Goal: Task Accomplishment & Management: Complete application form

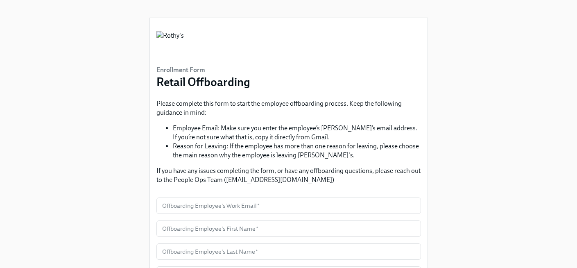
scroll to position [3, 0]
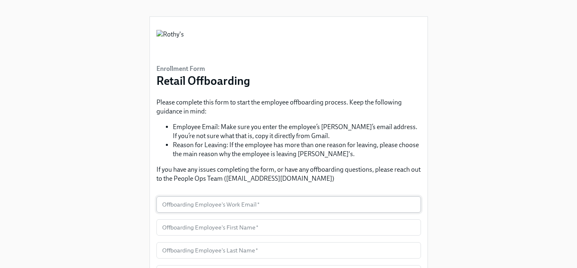
click at [228, 204] on input "text" at bounding box center [289, 204] width 265 height 16
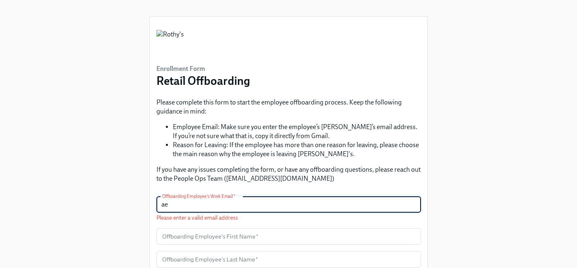
type input "a"
paste input "aegidi@rothys.com"
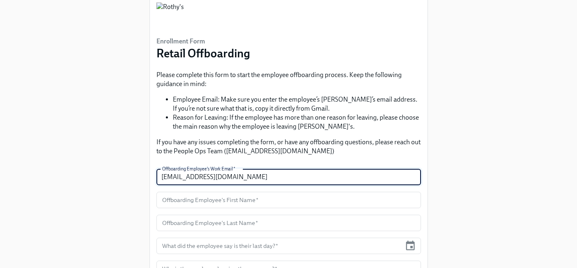
scroll to position [119, 0]
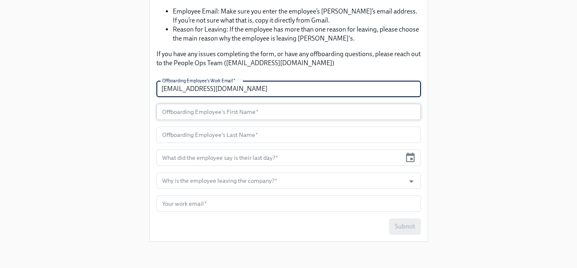
type input "aegidi@rothys.com"
click at [199, 112] on input "text" at bounding box center [289, 112] width 265 height 16
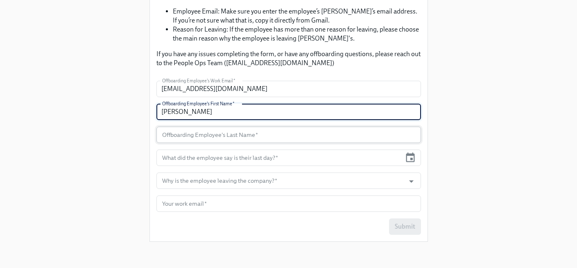
type input "Anna"
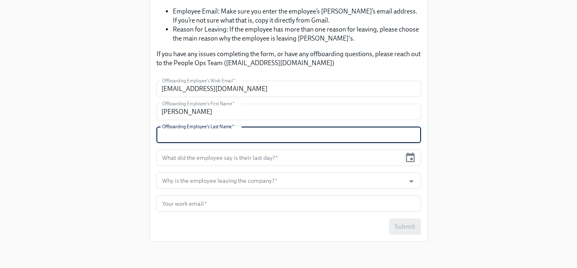
click at [205, 136] on input "text" at bounding box center [289, 135] width 265 height 16
type input "Egidi"
click at [215, 160] on input "text" at bounding box center [279, 158] width 245 height 16
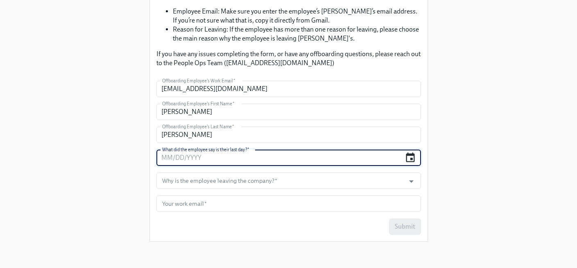
click at [411, 155] on icon "button" at bounding box center [411, 156] width 9 height 9
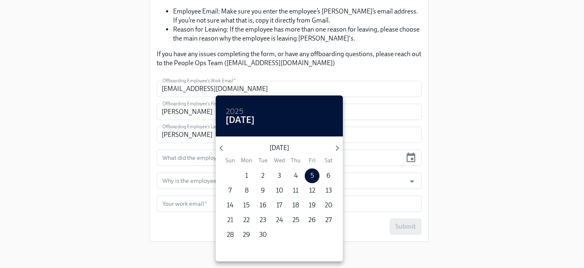
click at [231, 220] on p "21" at bounding box center [230, 220] width 6 height 9
type input "09/21/2025"
click at [200, 184] on div at bounding box center [292, 134] width 584 height 268
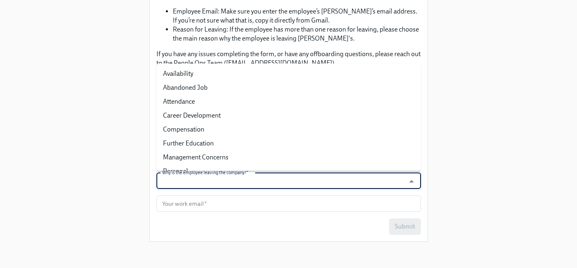
click at [251, 182] on input "Why is the employee leaving the company?   *" at bounding box center [281, 181] width 241 height 16
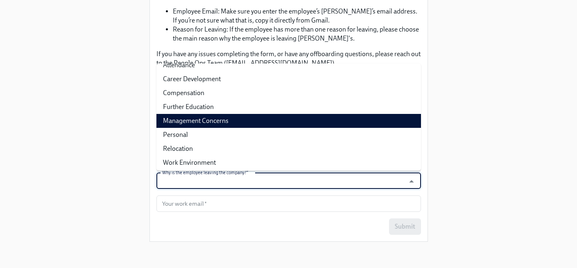
scroll to position [39, 0]
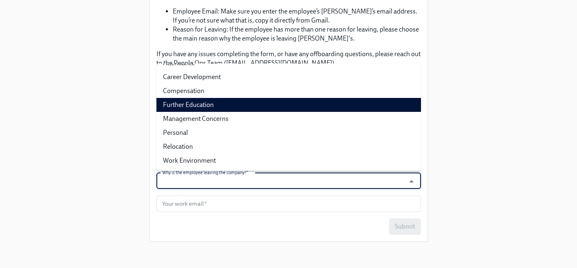
click at [273, 102] on li "Further Education" at bounding box center [289, 105] width 265 height 14
type input "Further Education"
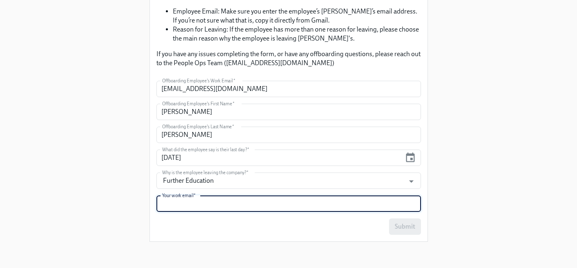
click at [294, 207] on input "text" at bounding box center [289, 203] width 265 height 16
type input "nbanks@rothys.com"
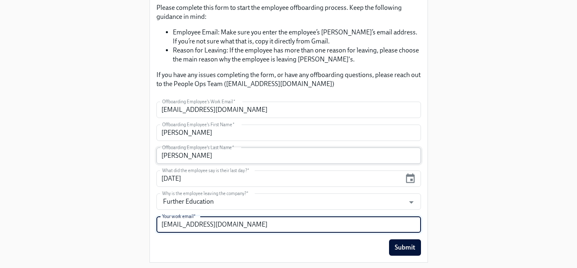
scroll to position [96, 0]
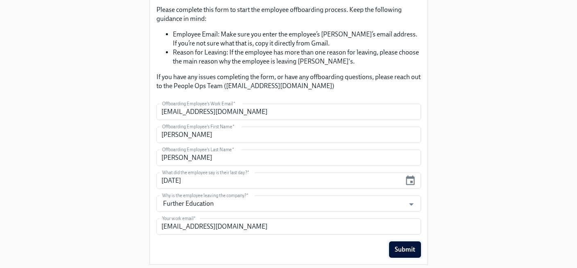
click at [397, 250] on span "Submit" at bounding box center [405, 249] width 20 height 8
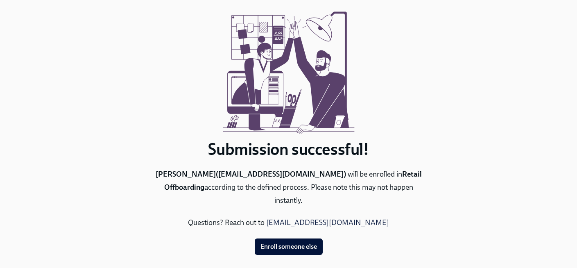
scroll to position [0, 0]
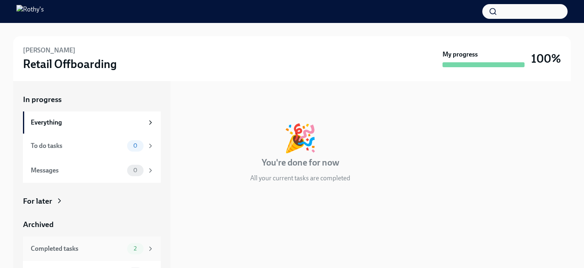
click at [108, 248] on div "Completed tasks" at bounding box center [77, 248] width 93 height 9
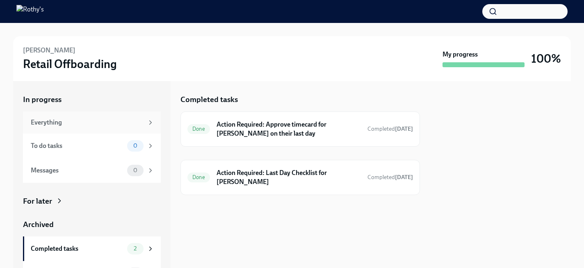
click at [65, 123] on div "Everything" at bounding box center [87, 122] width 113 height 9
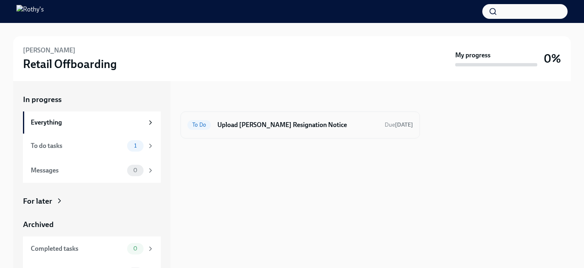
click at [289, 119] on div "To Do Upload Anna Egidi's Resignation Notice Due 7 days ago" at bounding box center [299, 124] width 225 height 13
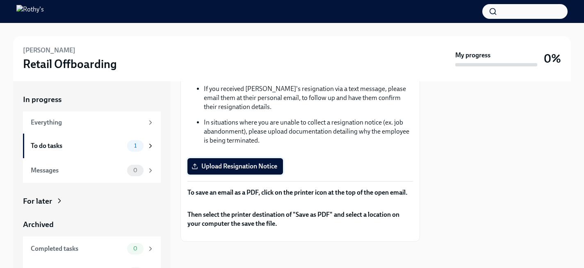
scroll to position [206, 0]
click at [236, 162] on span "Upload Resignation Notice" at bounding box center [235, 166] width 84 height 8
click at [0, 0] on input "Upload Resignation Notice" at bounding box center [0, 0] width 0 height 0
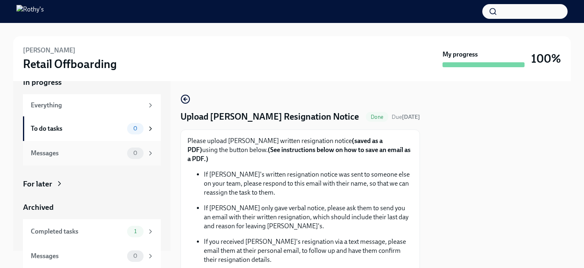
scroll to position [18, 0]
click at [94, 159] on div "Messages 0" at bounding box center [92, 153] width 138 height 25
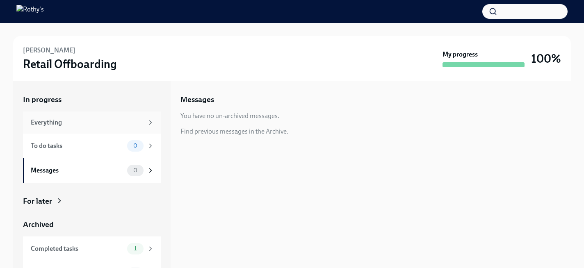
click at [99, 122] on div "Everything" at bounding box center [87, 122] width 113 height 9
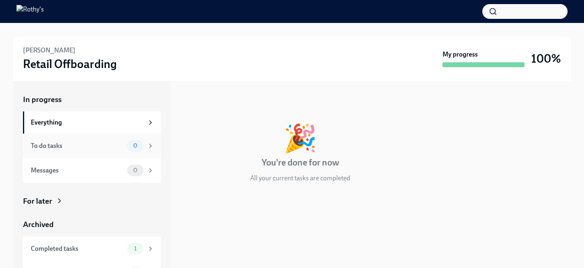
click at [111, 146] on div "To do tasks" at bounding box center [77, 145] width 93 height 9
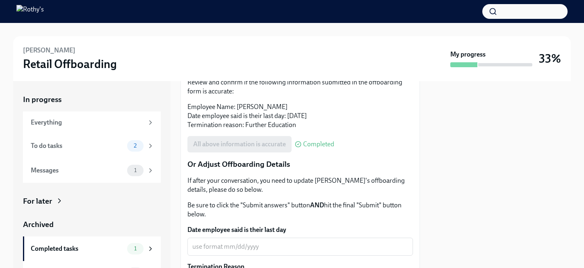
scroll to position [336, 0]
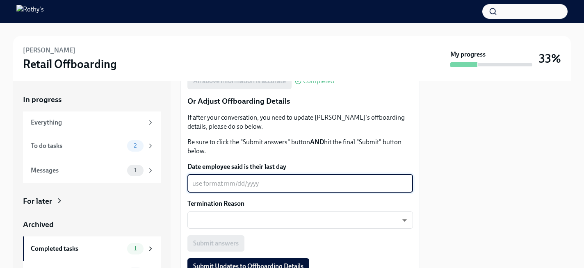
click at [226, 179] on textarea "Date employee said is their last day" at bounding box center [300, 184] width 216 height 10
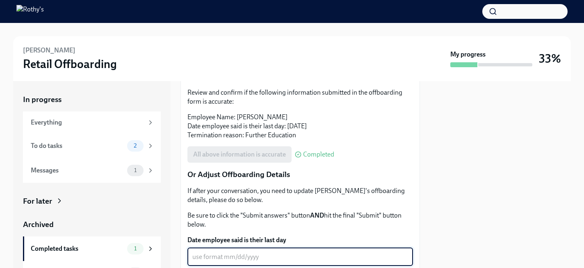
scroll to position [381, 0]
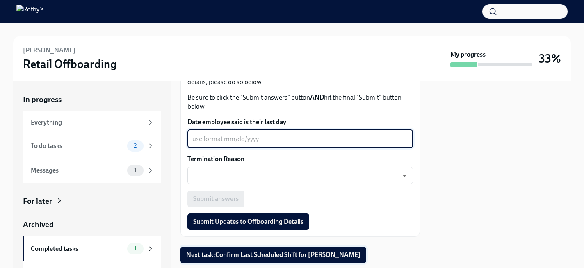
click at [241, 251] on span "Next task : Confirm Last Scheduled Shift for Anna Egidi" at bounding box center [273, 255] width 174 height 8
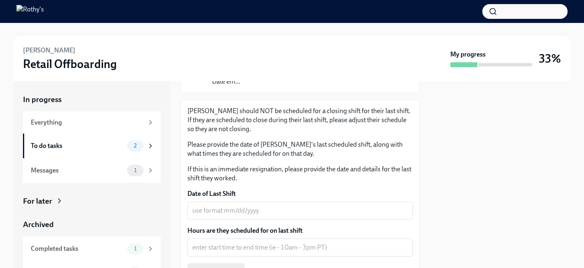
scroll to position [126, 0]
click at [298, 205] on textarea "Date of Last Shift" at bounding box center [300, 210] width 216 height 10
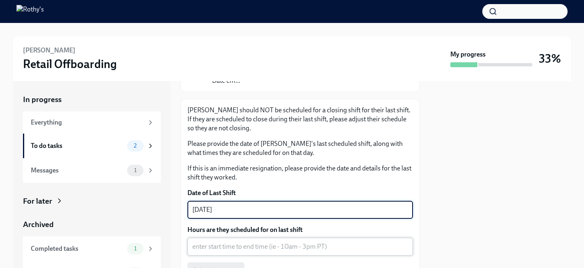
type textarea "09/21/2025"
click at [292, 242] on textarea "Hours are they scheduled for on last shift" at bounding box center [300, 247] width 216 height 10
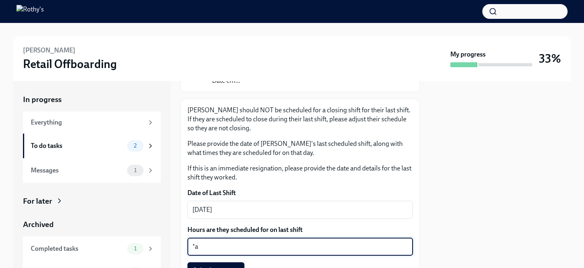
type textarea "*"
click at [459, 173] on div at bounding box center [500, 174] width 141 height 187
click at [243, 242] on textarea "8am-" at bounding box center [300, 247] width 216 height 10
type textarea "8"
type textarea "8am-4pm PST"
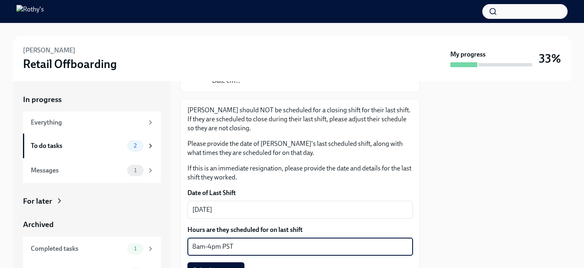
click at [470, 221] on div at bounding box center [500, 174] width 141 height 187
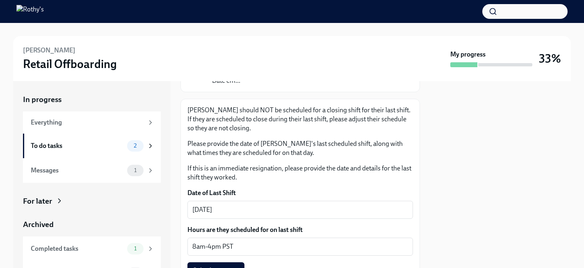
scroll to position [187, 0]
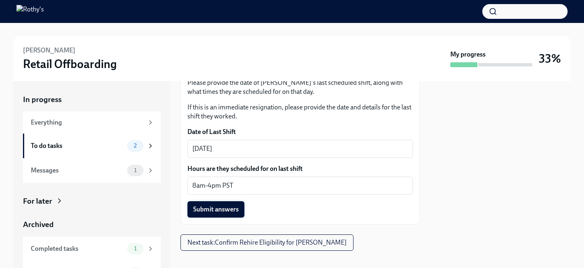
click at [230, 205] on span "Submit answers" at bounding box center [215, 209] width 45 height 8
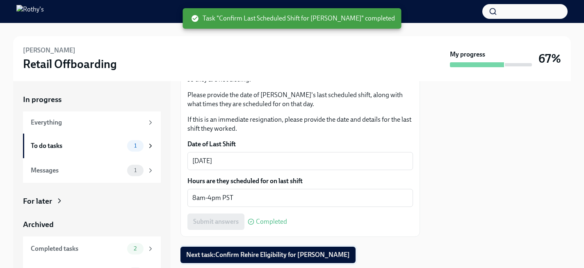
click at [277, 251] on span "Next task : Confirm Rehire Eligibility for Anna Egidi" at bounding box center [268, 255] width 164 height 8
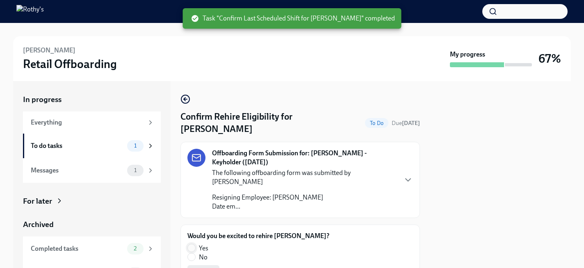
click at [192, 244] on input "Yes" at bounding box center [191, 247] width 7 height 7
radio input "true"
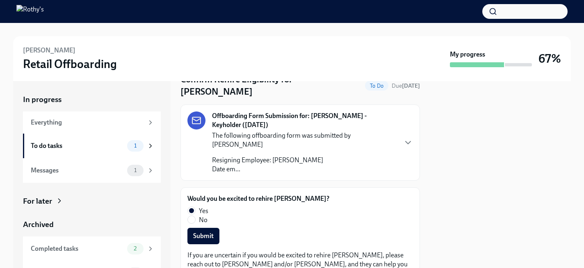
scroll to position [38, 0]
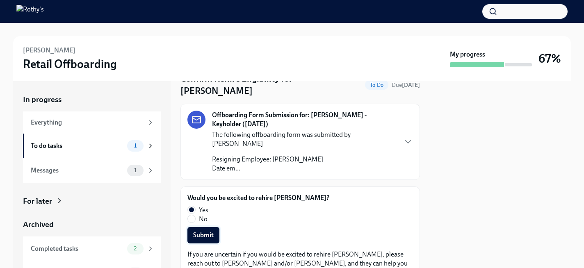
click at [204, 231] on span "Submit" at bounding box center [203, 235] width 20 height 8
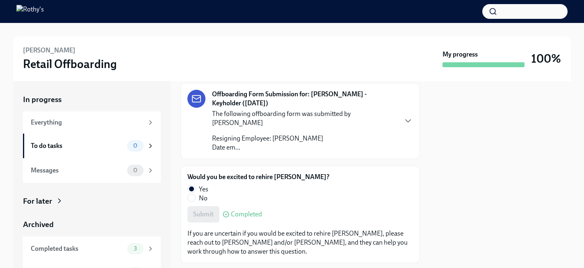
scroll to position [0, 0]
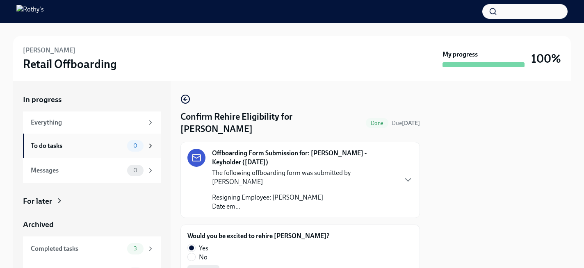
click at [95, 145] on div "To do tasks" at bounding box center [77, 145] width 93 height 9
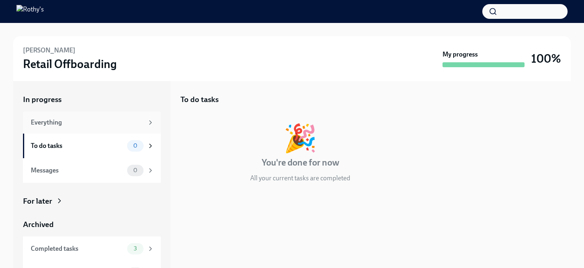
click at [66, 127] on div "Everything" at bounding box center [92, 122] width 138 height 22
